Goal: Task Accomplishment & Management: Manage account settings

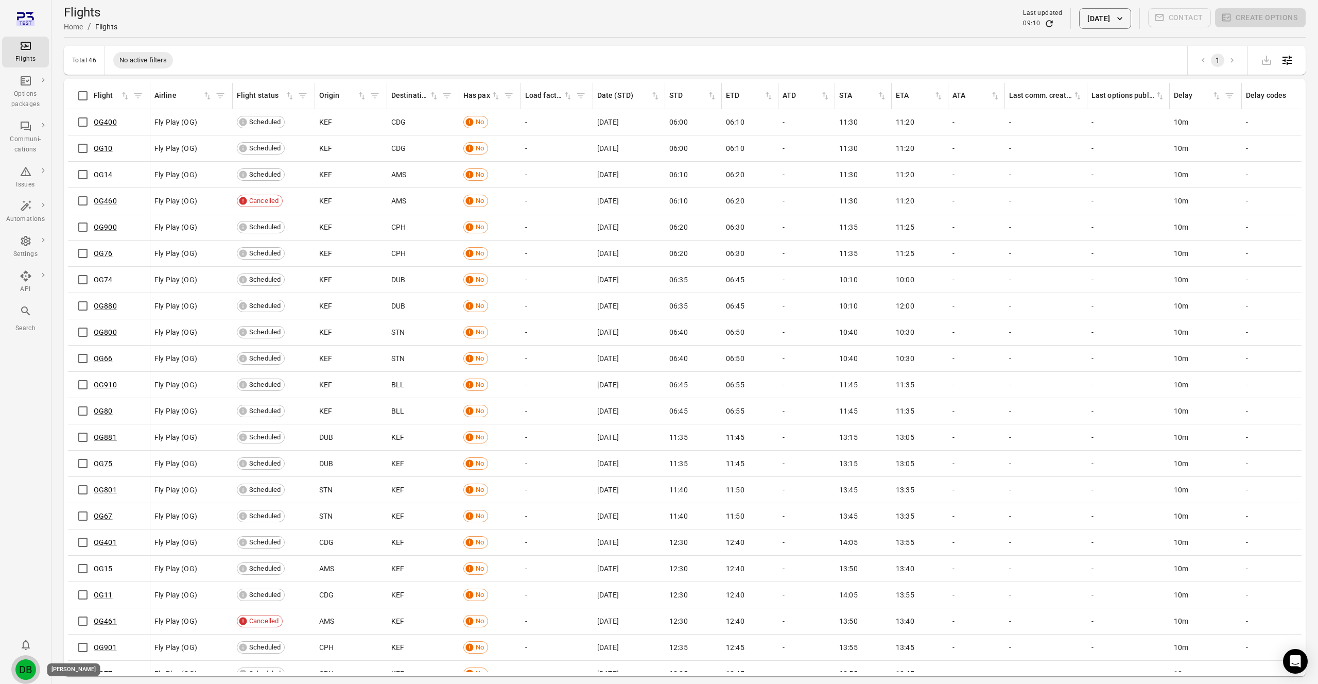
click at [30, 675] on div "DB" at bounding box center [25, 669] width 21 height 21
drag, startPoint x: 47, startPoint y: 670, endPoint x: 116, endPoint y: 645, distance: 73.3
click at [47, 670] on button "Log out" at bounding box center [78, 666] width 77 height 19
